Goal: Transaction & Acquisition: Purchase product/service

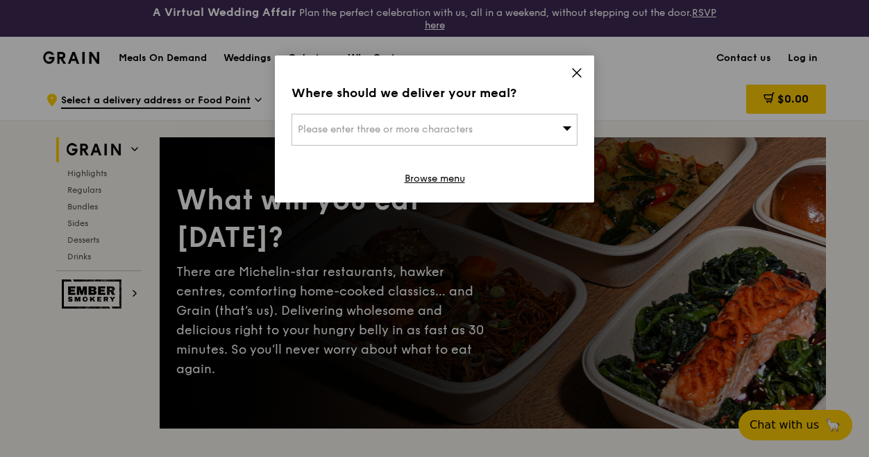
click at [570, 76] on icon at bounding box center [576, 73] width 12 height 12
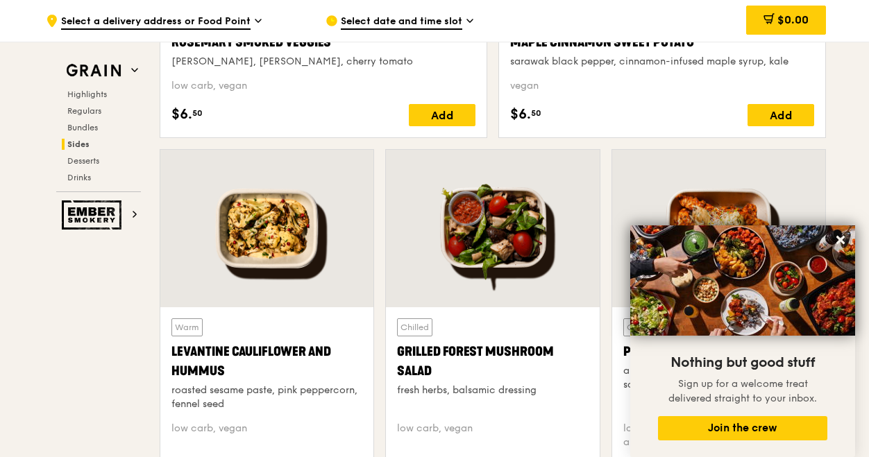
scroll to position [3747, 0]
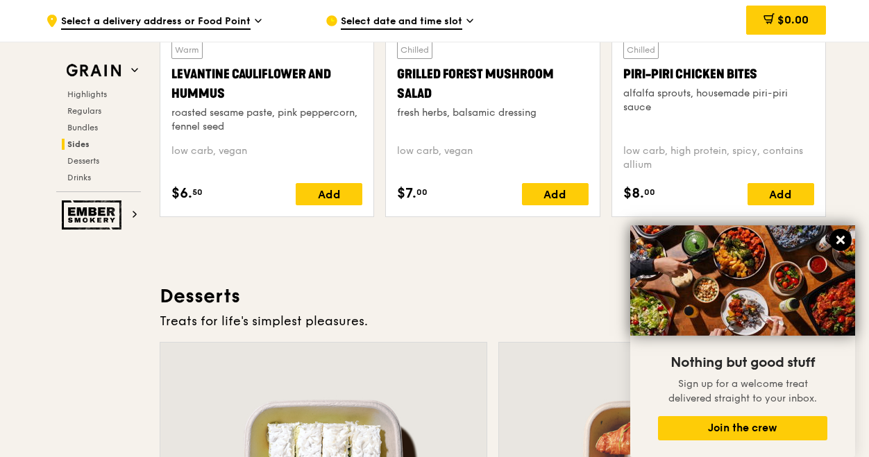
click at [832, 242] on button at bounding box center [840, 240] width 22 height 22
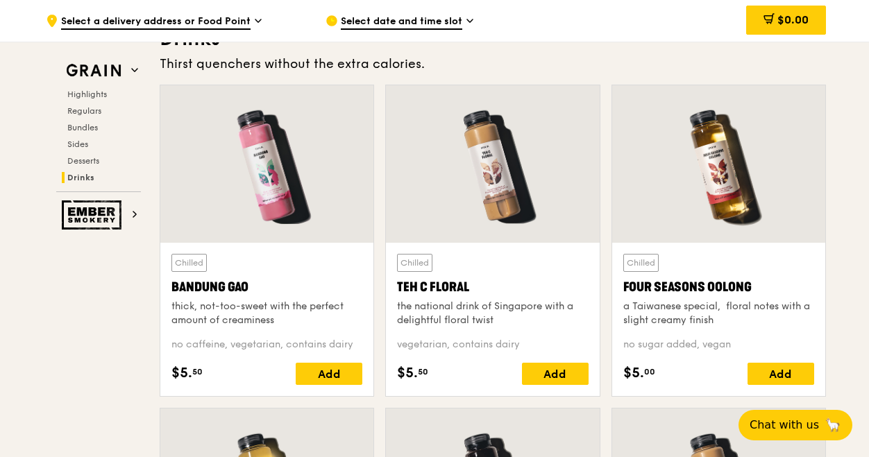
scroll to position [4913, 0]
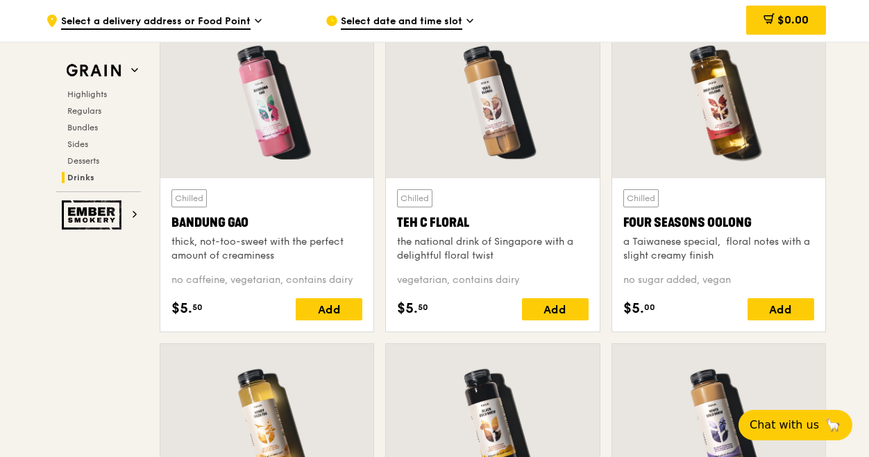
click at [533, 164] on div at bounding box center [492, 100] width 213 height 158
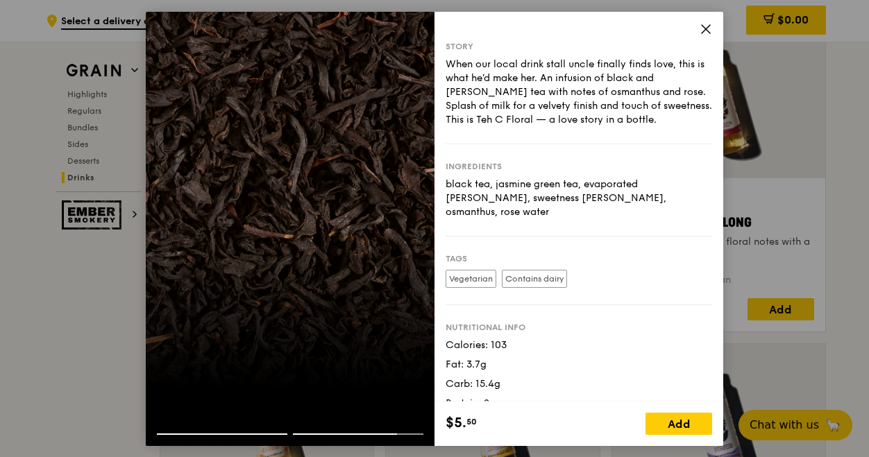
click at [711, 31] on icon at bounding box center [705, 28] width 12 height 12
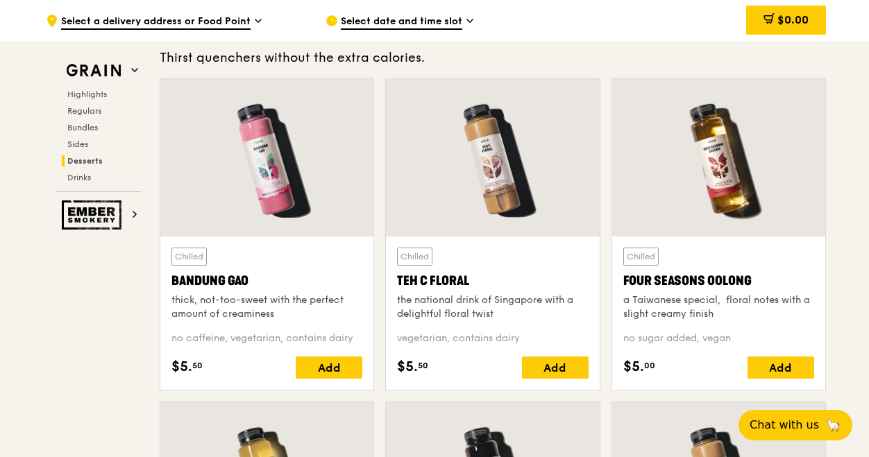
scroll to position [4774, 0]
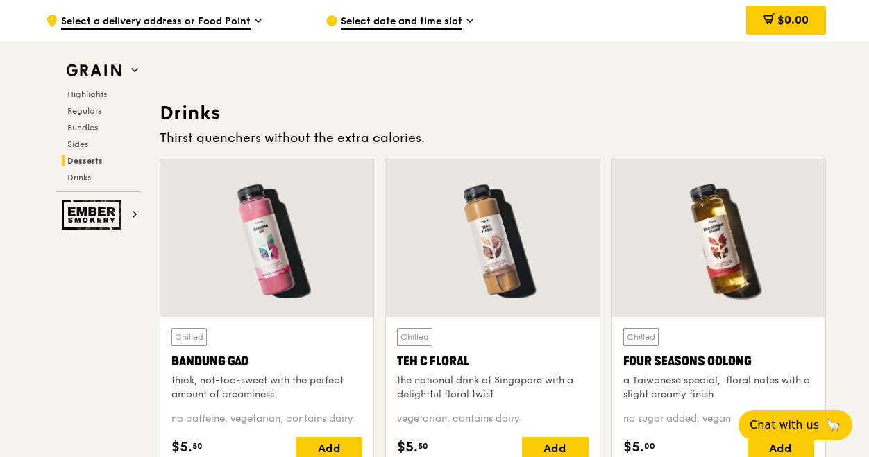
click at [491, 277] on div at bounding box center [492, 239] width 213 height 158
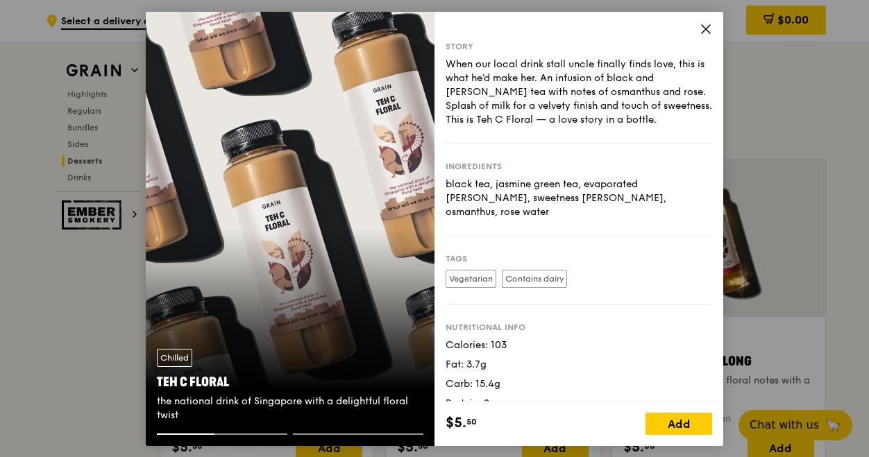
click at [374, 343] on div "Chilled Teh C Floral the national drink of [GEOGRAPHIC_DATA] with a delightful …" at bounding box center [290, 386] width 289 height 96
click at [708, 35] on span at bounding box center [705, 30] width 12 height 15
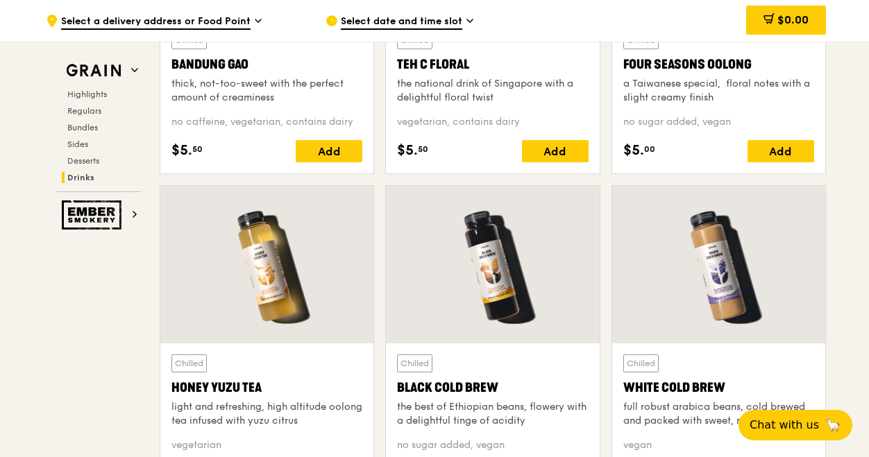
scroll to position [5121, 0]
